Goal: Check status: Check status

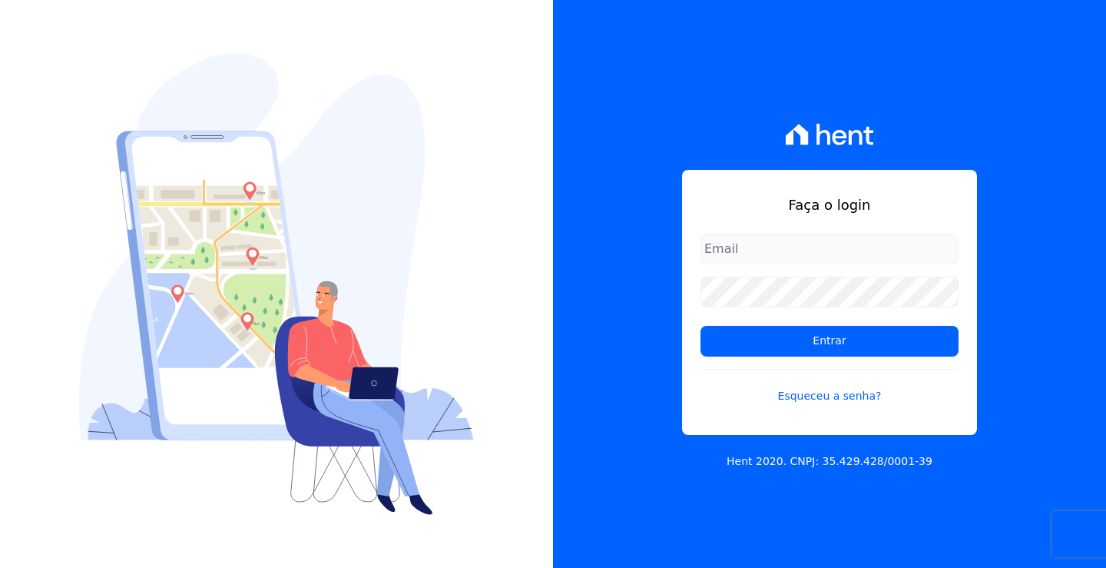
click at [812, 258] on input "email" at bounding box center [829, 248] width 258 height 31
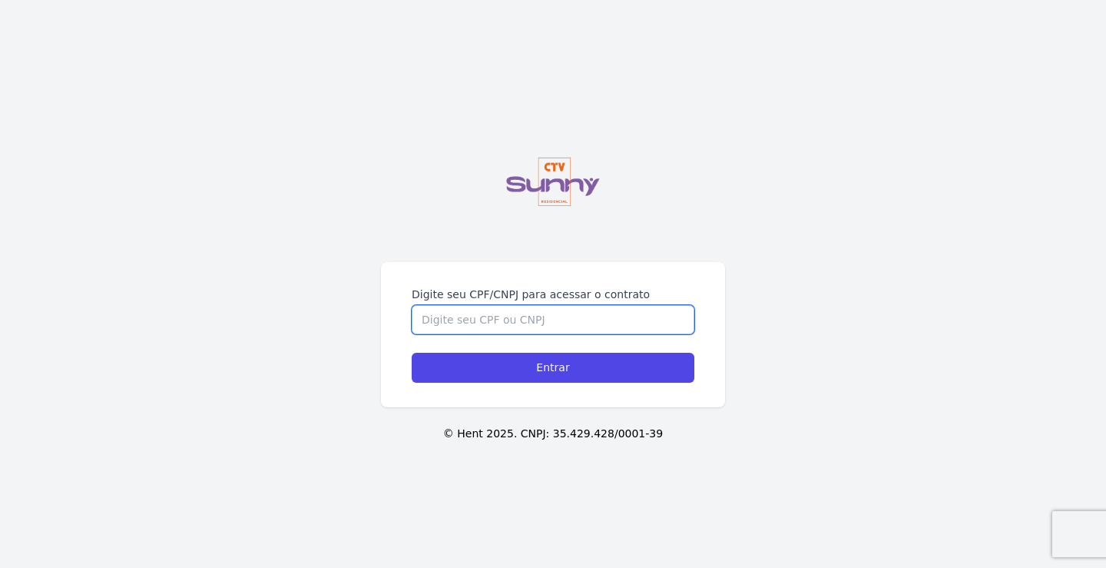
click at [515, 328] on input "Digite seu CPF/CNPJ para acessar o contrato" at bounding box center [553, 319] width 283 height 29
click at [563, 313] on input "Digite seu CPF/CNPJ para acessar o contrato" at bounding box center [553, 319] width 283 height 29
drag, startPoint x: 545, startPoint y: 312, endPoint x: 548, endPoint y: 300, distance: 12.5
click at [544, 312] on input "Digite seu CPF/CNPJ para acessar o contrato" at bounding box center [553, 319] width 283 height 29
type input "16296704720"
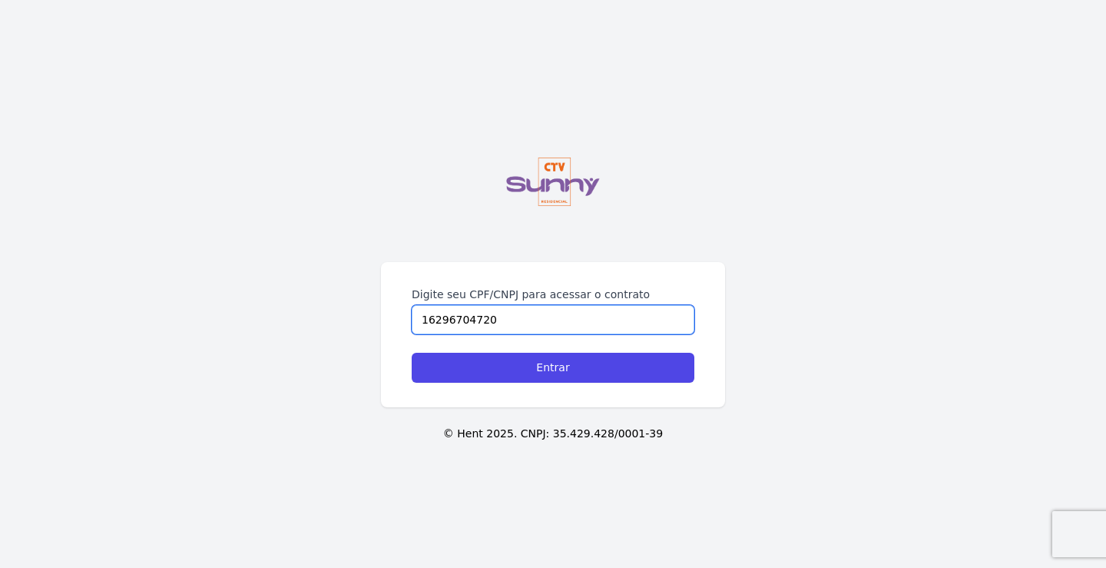
click at [412, 353] on input "Entrar" at bounding box center [553, 368] width 283 height 30
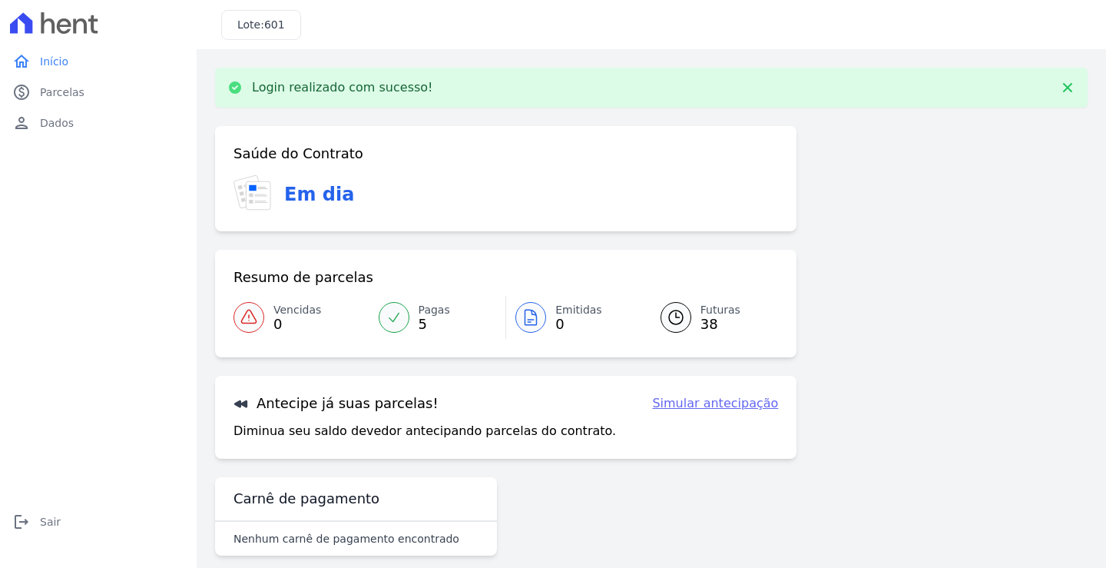
click at [693, 322] on link "Futuras 38" at bounding box center [710, 317] width 137 height 43
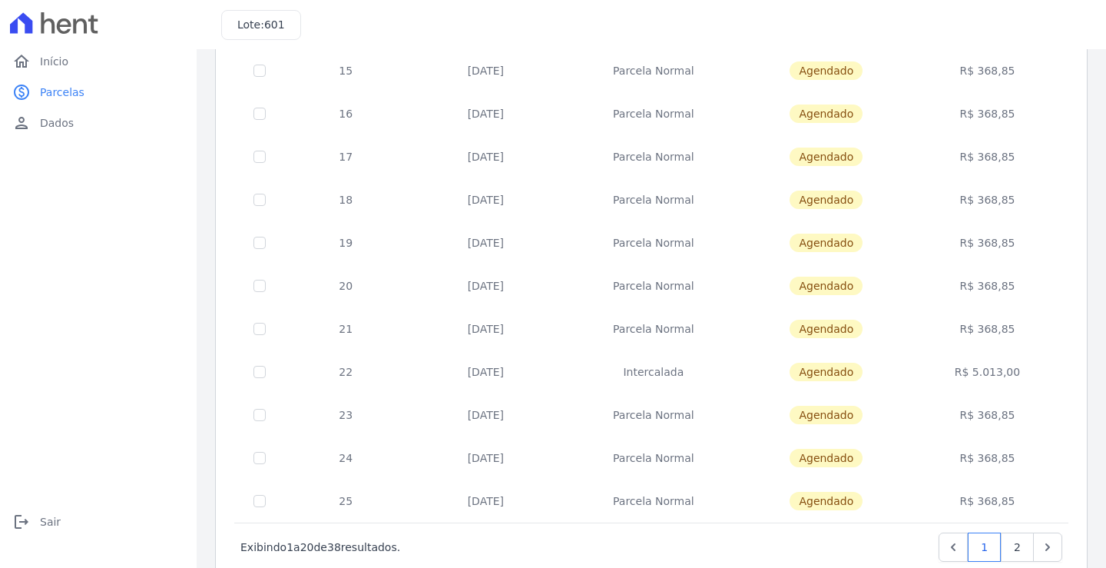
scroll to position [591, 0]
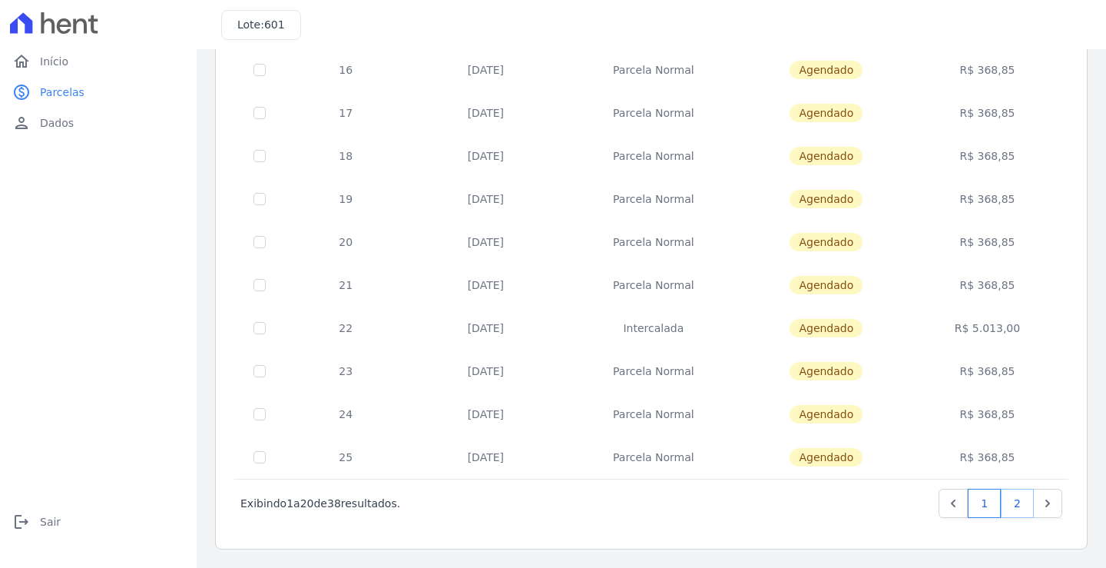
click at [1004, 512] on link "2" at bounding box center [1017, 502] width 33 height 29
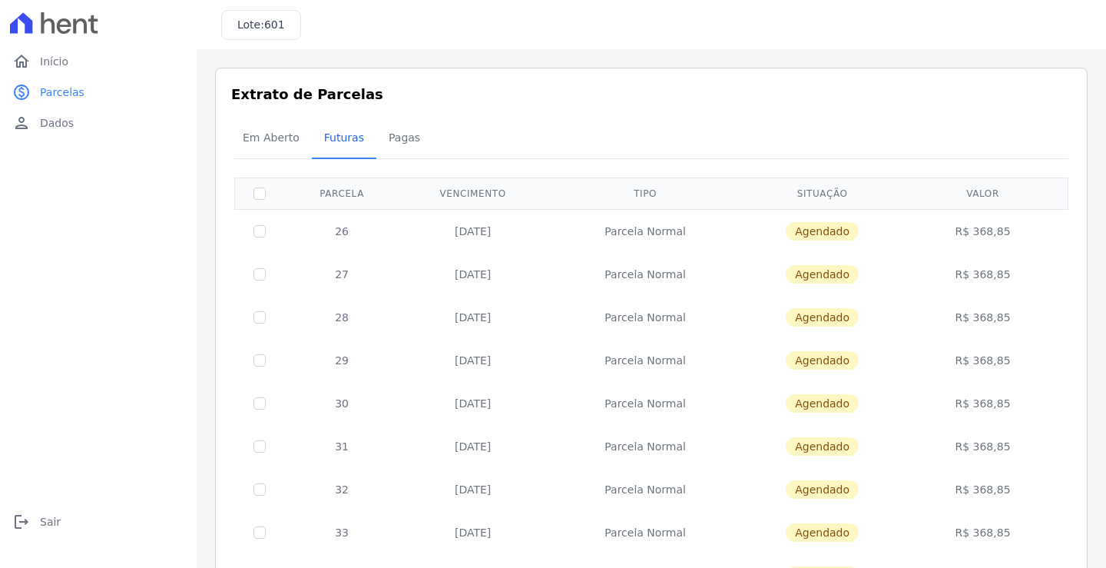
scroll to position [505, 0]
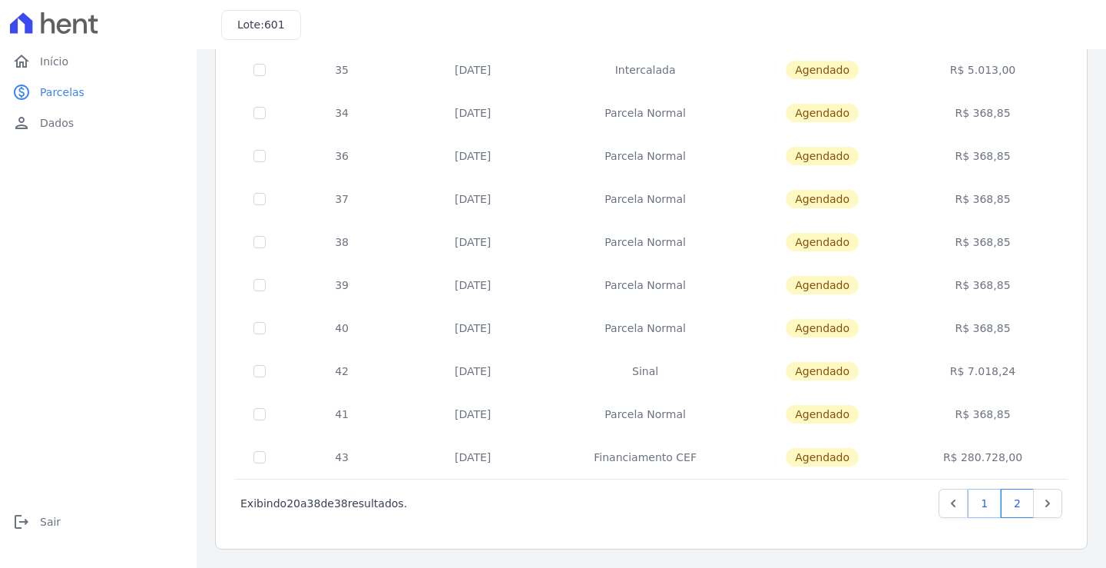
click at [973, 502] on link "1" at bounding box center [984, 502] width 33 height 29
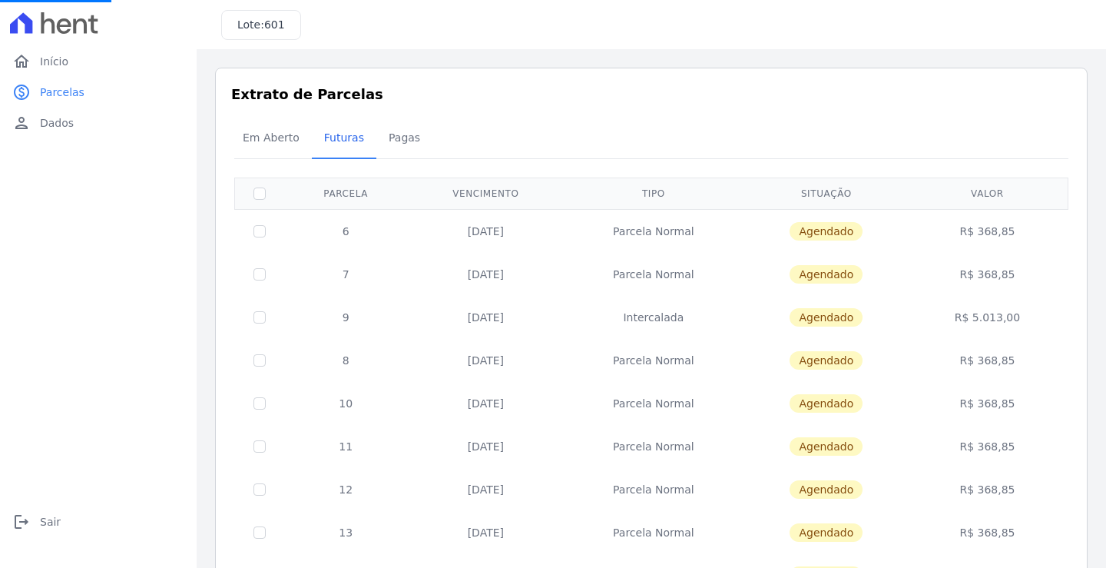
scroll to position [77, 0]
click at [827, 245] on td "Agendado" at bounding box center [826, 231] width 167 height 44
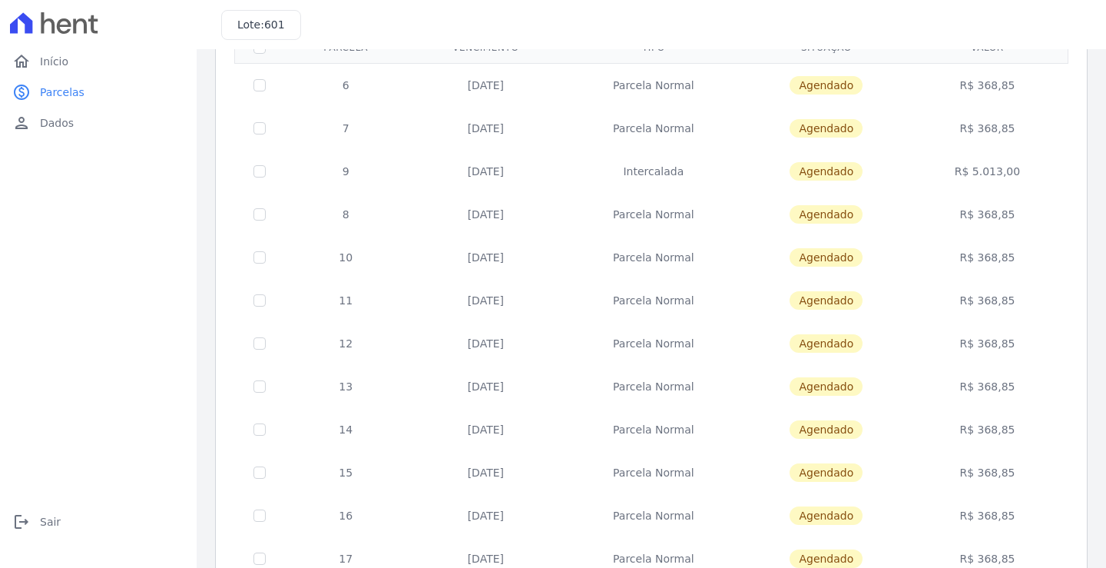
scroll to position [154, 0]
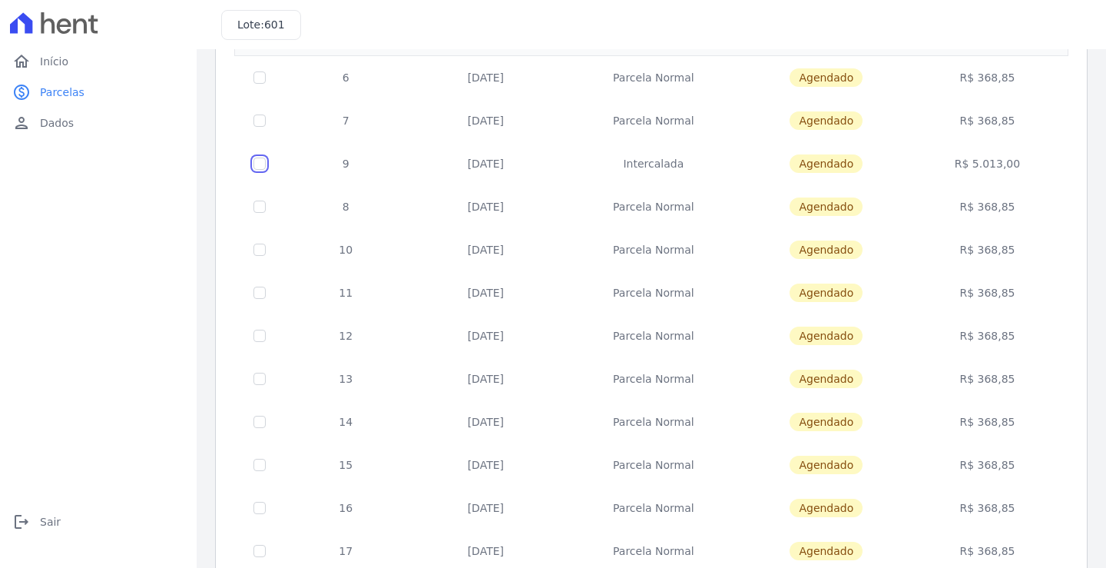
click at [259, 164] on input "checkbox" at bounding box center [259, 163] width 12 height 12
checkbox input "true"
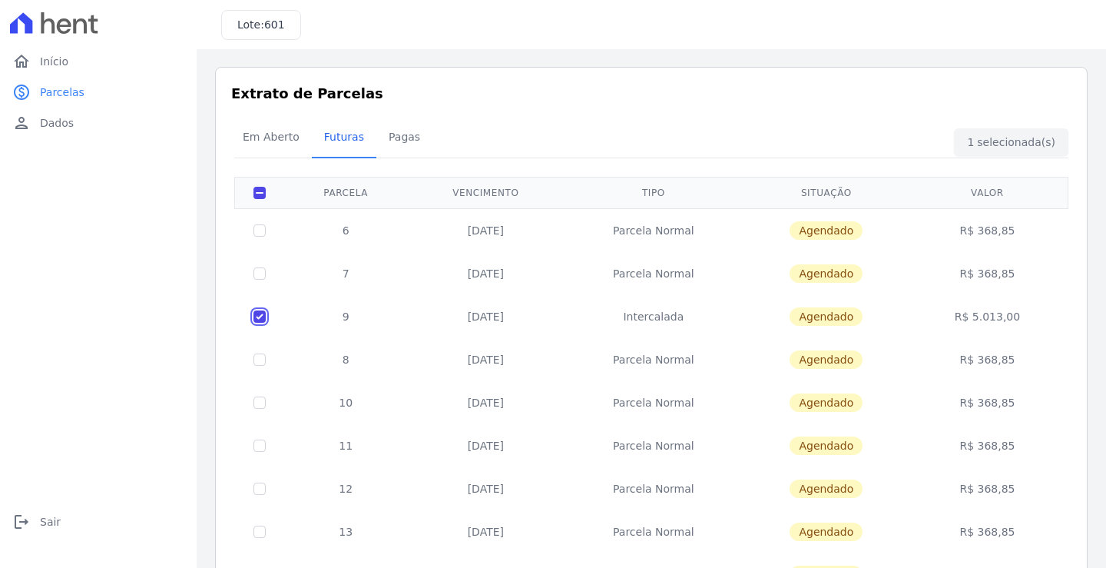
scroll to position [0, 0]
click at [465, 314] on td "10/12/2025" at bounding box center [485, 317] width 157 height 43
drag, startPoint x: 465, startPoint y: 314, endPoint x: 484, endPoint y: 316, distance: 19.3
click at [465, 313] on td "10/12/2025" at bounding box center [485, 317] width 157 height 43
click at [842, 313] on span "Agendado" at bounding box center [826, 317] width 73 height 18
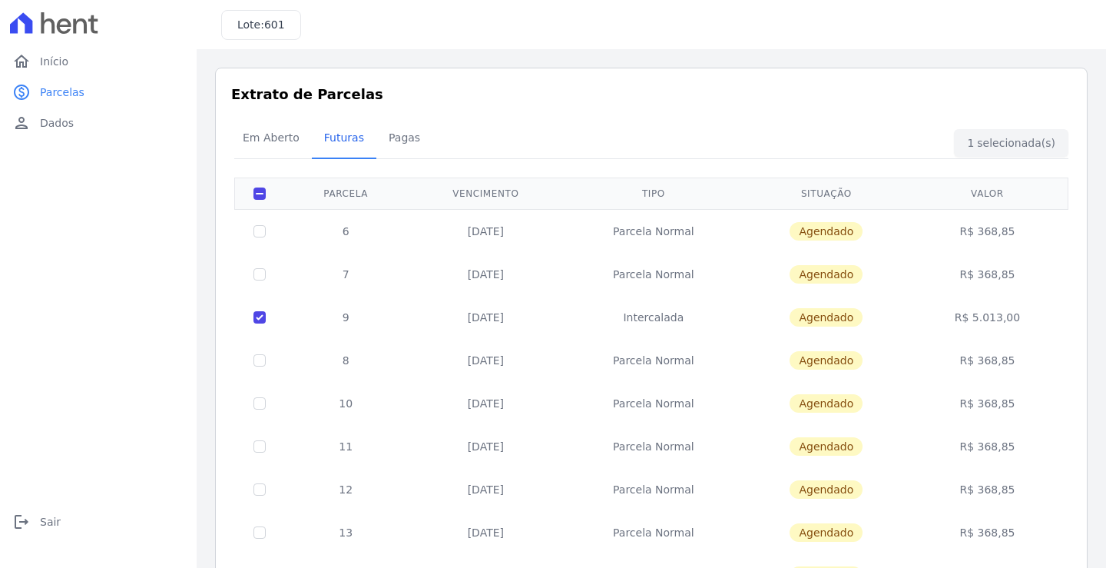
click at [842, 313] on span "Agendado" at bounding box center [826, 317] width 73 height 18
click at [966, 314] on td "R$ 5.013,00" at bounding box center [986, 317] width 155 height 43
click at [975, 321] on td "R$ 5.013,00" at bounding box center [986, 317] width 155 height 43
click at [476, 319] on td "10/12/2025" at bounding box center [485, 317] width 157 height 43
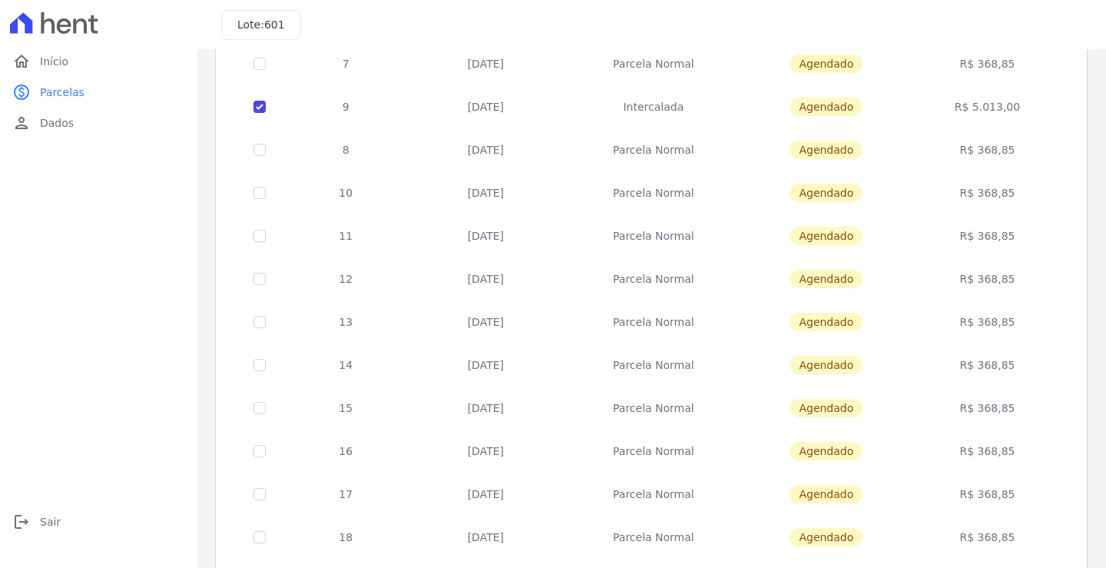
scroll to position [591, 0]
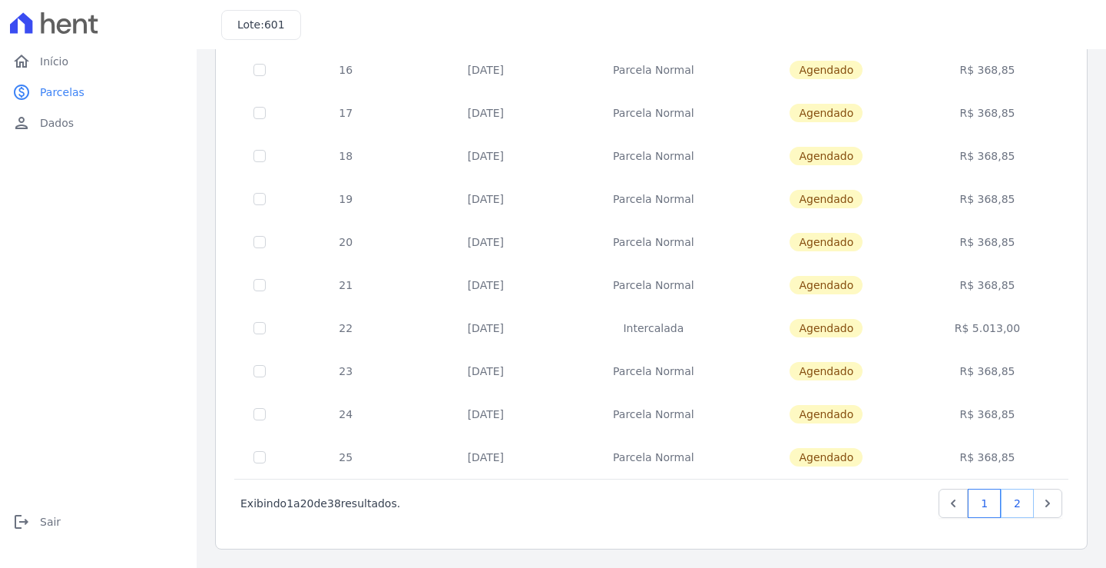
click at [1012, 502] on link "2" at bounding box center [1017, 502] width 33 height 29
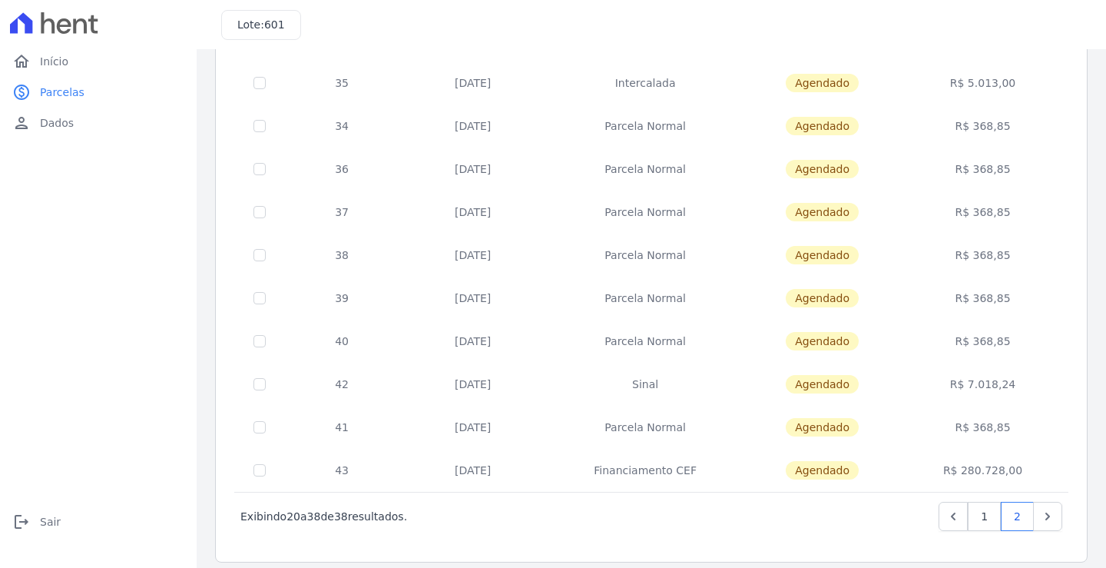
scroll to position [505, 0]
